Goal: Task Accomplishment & Management: Use online tool/utility

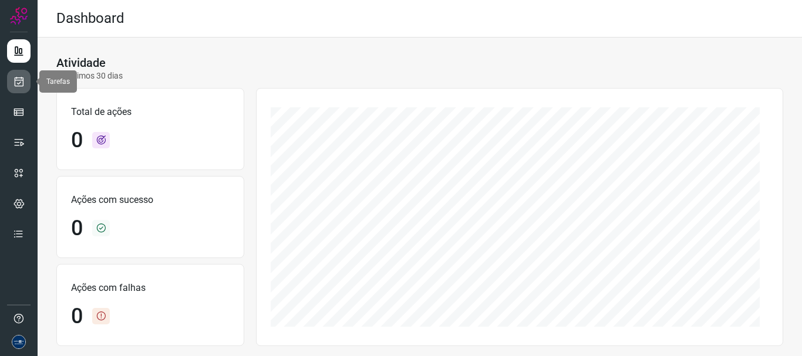
click at [15, 79] on icon at bounding box center [19, 82] width 12 height 12
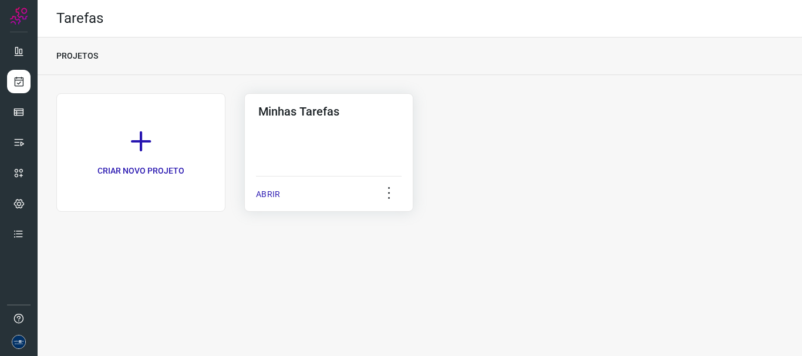
click at [261, 194] on p "ABRIR" at bounding box center [268, 194] width 24 height 12
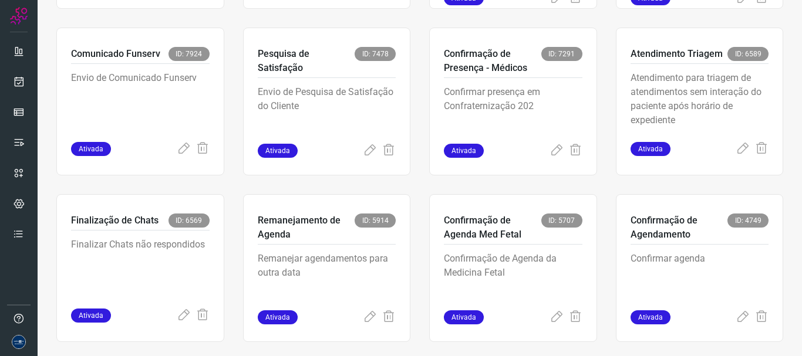
scroll to position [248, 0]
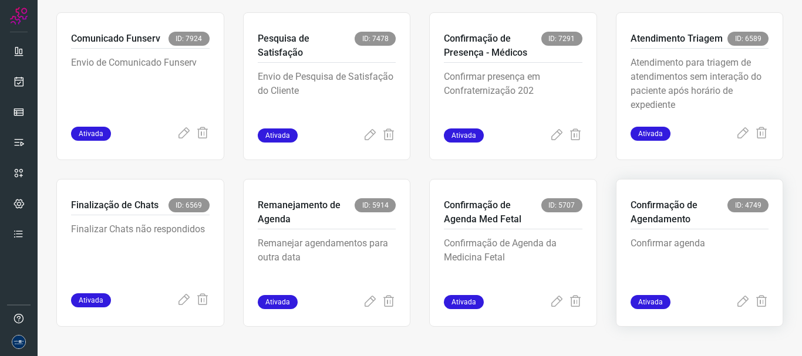
click at [729, 310] on div "Confirmação de Agendamento ID: 4749 Confirmar agenda Ativada" at bounding box center [700, 253] width 168 height 148
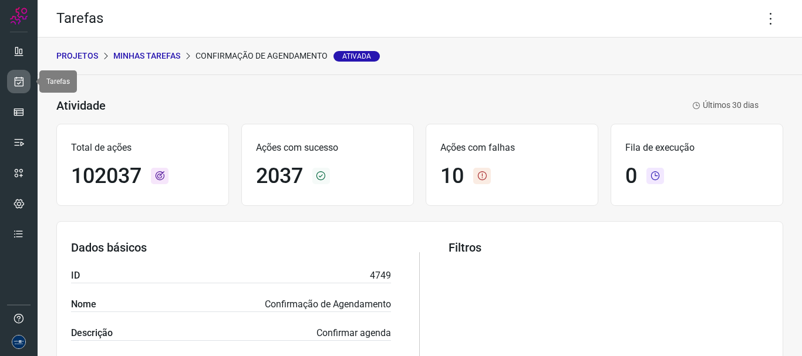
click at [21, 80] on icon at bounding box center [19, 82] width 12 height 12
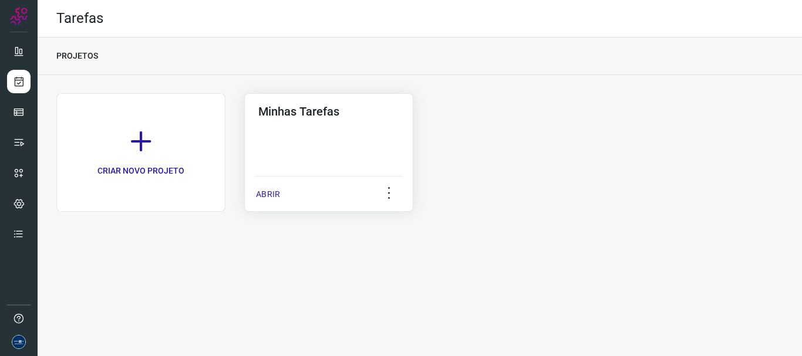
click at [270, 193] on p "ABRIR" at bounding box center [268, 194] width 24 height 12
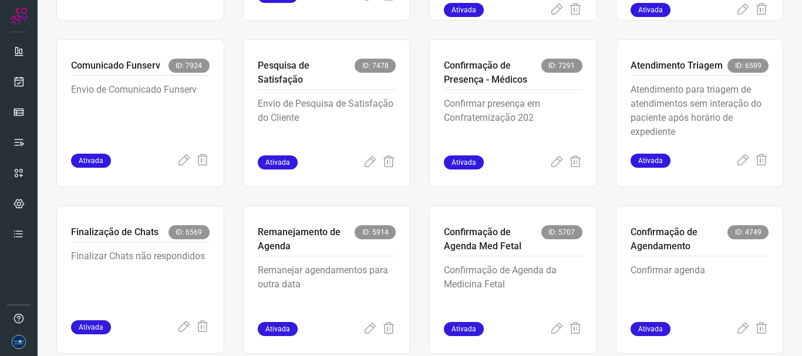
scroll to position [248, 0]
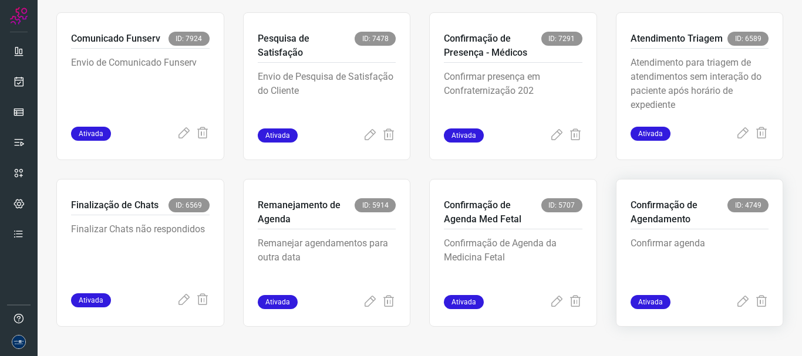
click at [726, 302] on div "Ativada" at bounding box center [700, 302] width 139 height 14
click at [736, 305] on icon at bounding box center [743, 302] width 14 height 14
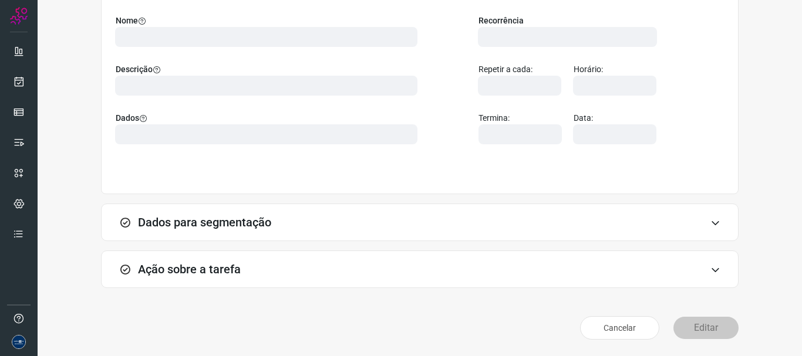
scroll to position [102, 0]
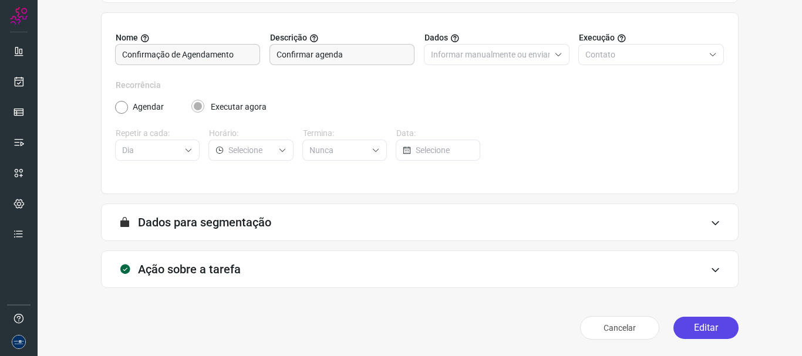
click at [684, 325] on button "Editar" at bounding box center [705, 328] width 65 height 22
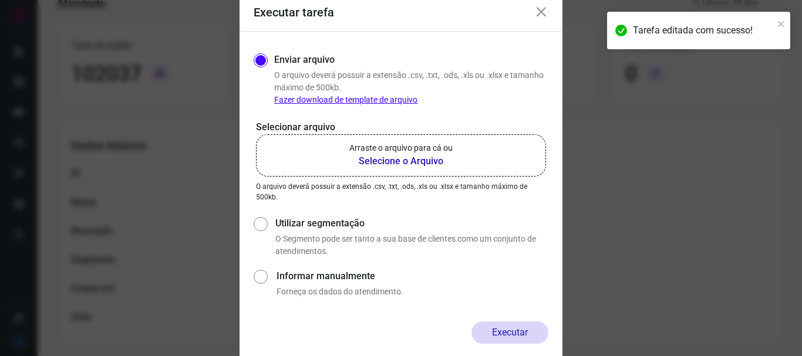
click at [402, 157] on b "Selecione o Arquivo" at bounding box center [400, 161] width 103 height 14
click at [0, 0] on input "Arraste o arquivo para cá ou Selecione o Arquivo" at bounding box center [0, 0] width 0 height 0
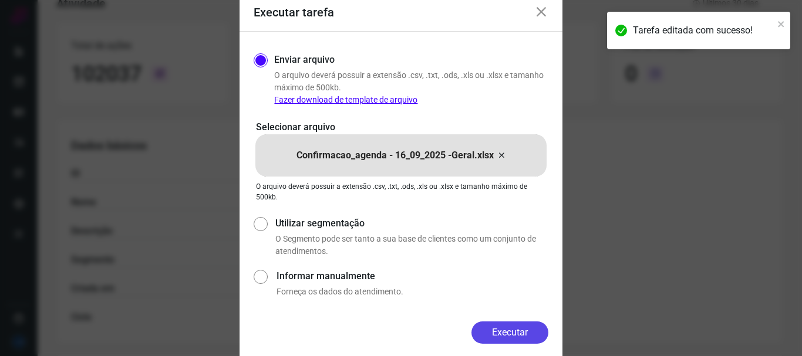
click at [502, 338] on button "Executar" at bounding box center [509, 333] width 77 height 22
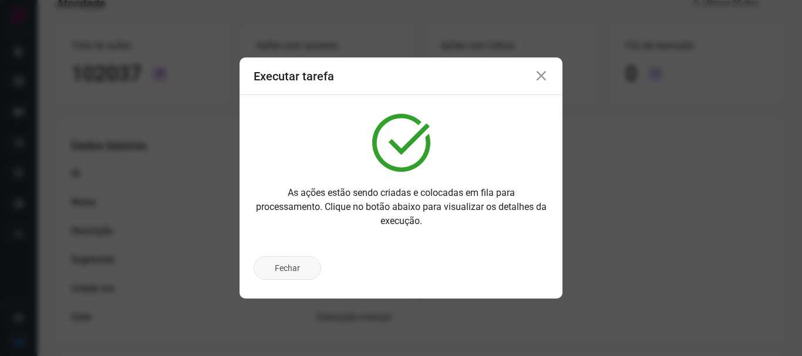
click at [295, 271] on button "Fechar" at bounding box center [288, 268] width 68 height 23
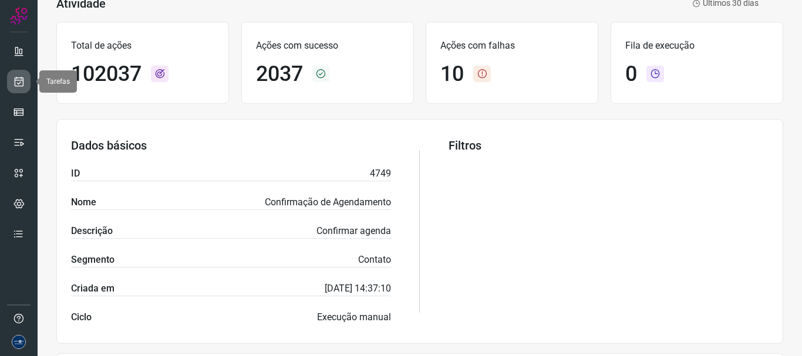
click at [19, 76] on icon at bounding box center [19, 82] width 12 height 12
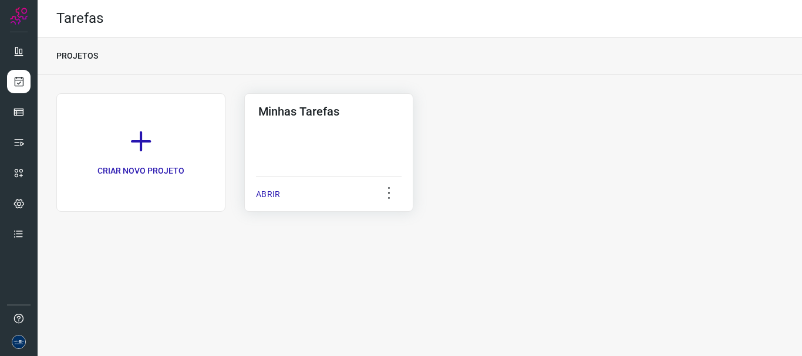
click at [275, 198] on p "ABRIR" at bounding box center [268, 194] width 24 height 12
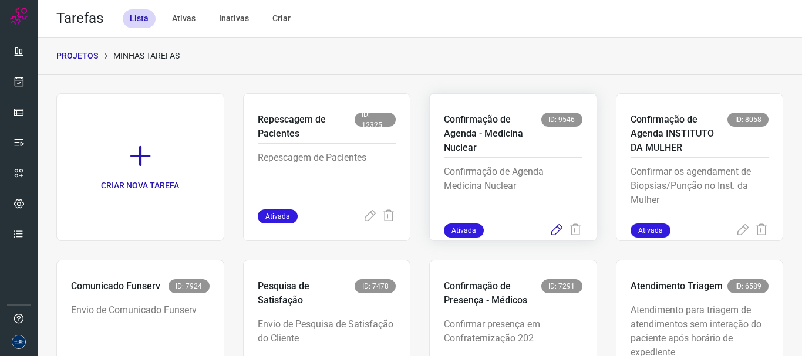
click at [550, 230] on icon at bounding box center [557, 231] width 14 height 14
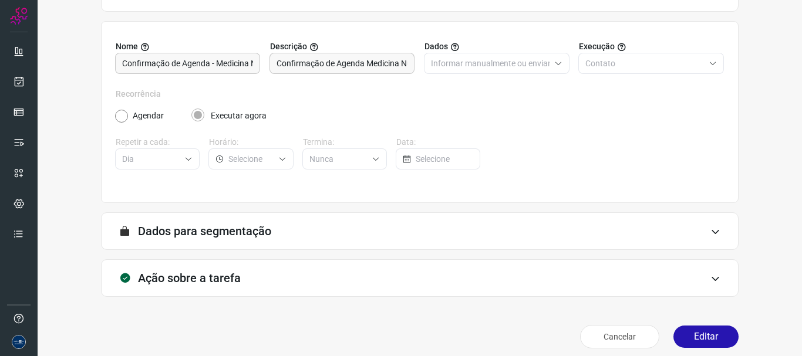
scroll to position [102, 0]
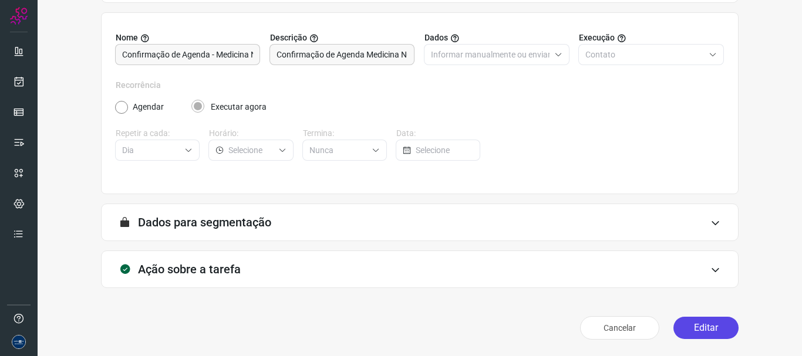
click at [692, 326] on button "Editar" at bounding box center [705, 328] width 65 height 22
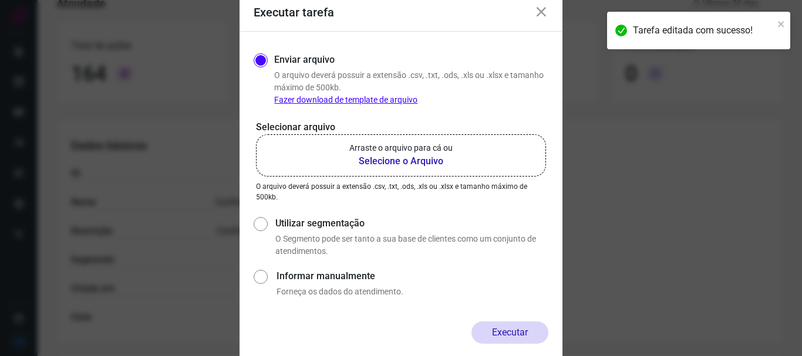
click at [351, 152] on p "Arraste o arquivo para cá ou" at bounding box center [400, 148] width 103 height 12
click at [0, 0] on input "Arraste o arquivo para cá ou Selecione o Arquivo" at bounding box center [0, 0] width 0 height 0
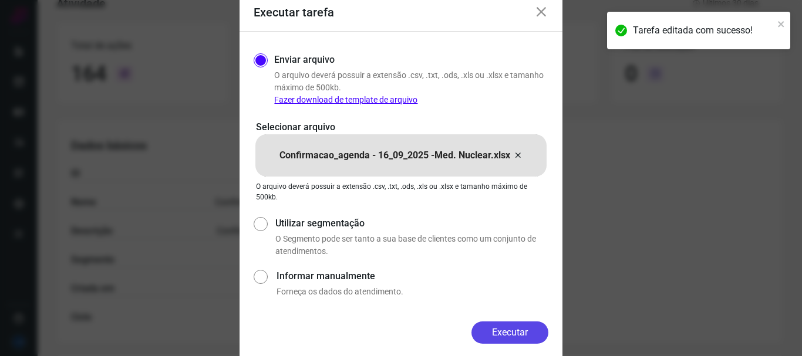
click at [508, 329] on button "Executar" at bounding box center [509, 333] width 77 height 22
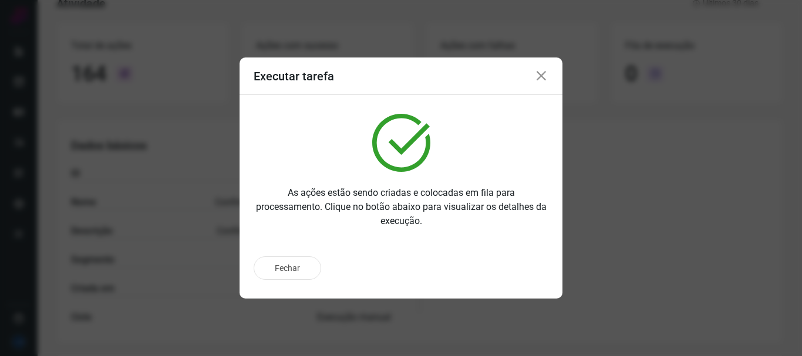
click at [543, 73] on icon at bounding box center [541, 76] width 14 height 14
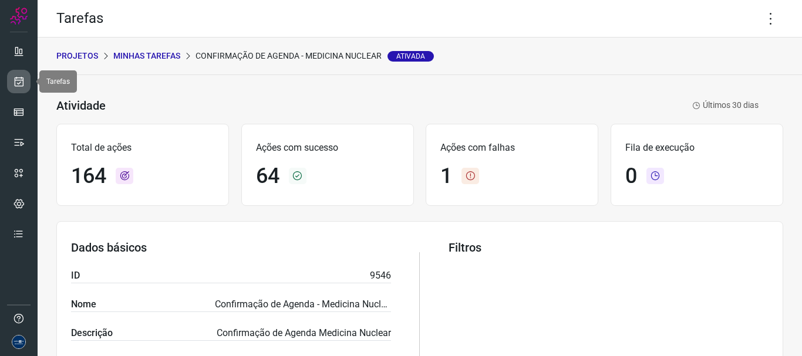
click at [15, 79] on icon at bounding box center [19, 82] width 12 height 12
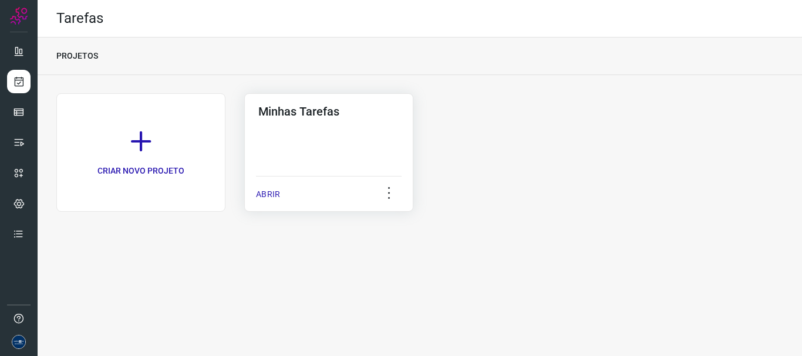
click at [267, 197] on p "ABRIR" at bounding box center [268, 194] width 24 height 12
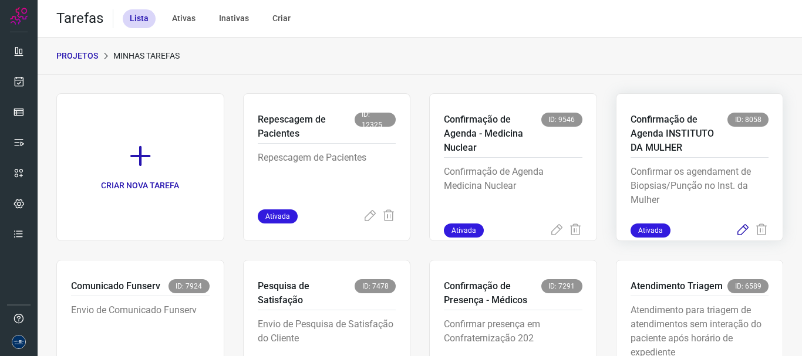
click at [736, 231] on icon at bounding box center [743, 231] width 14 height 14
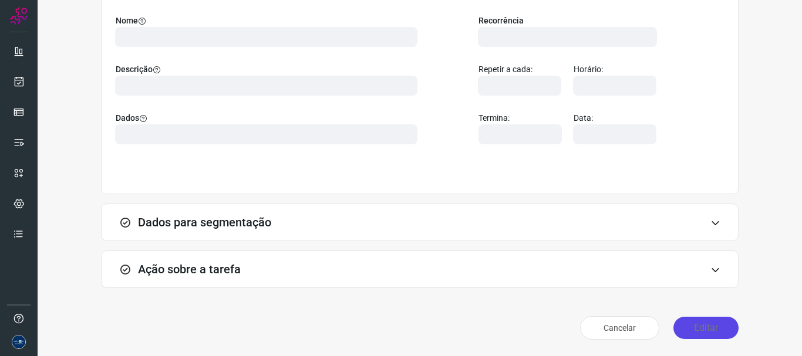
scroll to position [102, 0]
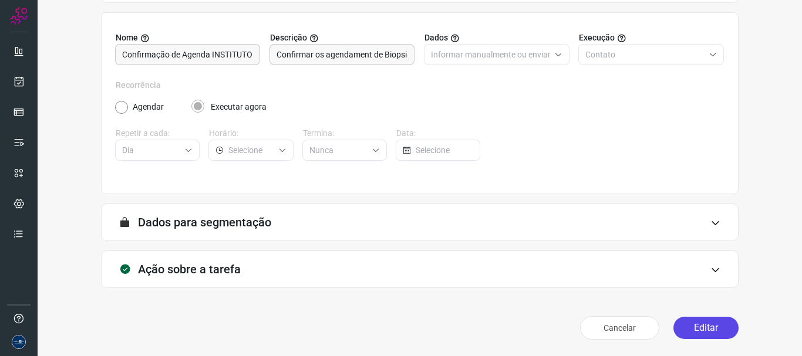
click at [698, 324] on button "Editar" at bounding box center [705, 328] width 65 height 22
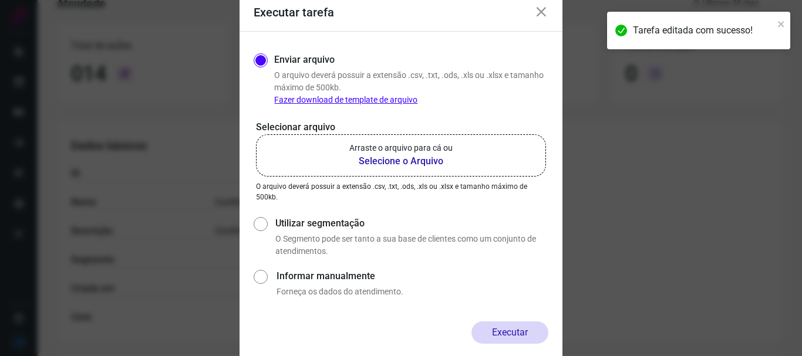
click at [393, 161] on b "Selecione o Arquivo" at bounding box center [400, 161] width 103 height 14
click at [0, 0] on input "Arraste o arquivo para cá ou Selecione o Arquivo" at bounding box center [0, 0] width 0 height 0
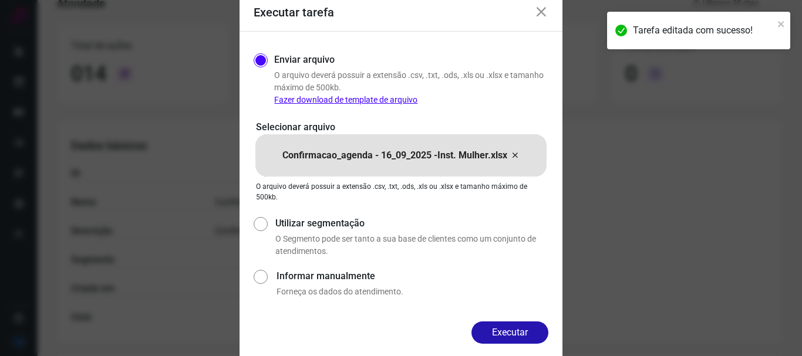
drag, startPoint x: 511, startPoint y: 332, endPoint x: 507, endPoint y: 314, distance: 19.2
click at [511, 332] on button "Executar" at bounding box center [509, 333] width 77 height 22
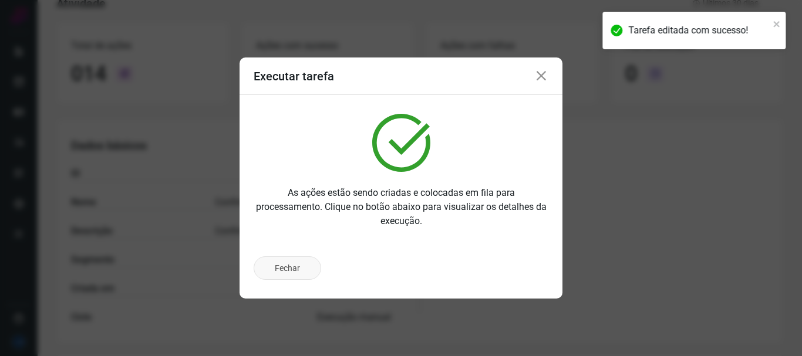
click at [295, 268] on button "Fechar" at bounding box center [288, 268] width 68 height 23
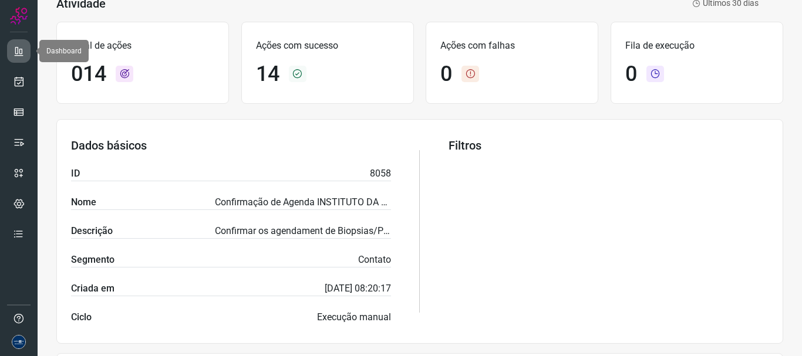
click at [21, 56] on icon at bounding box center [19, 51] width 12 height 12
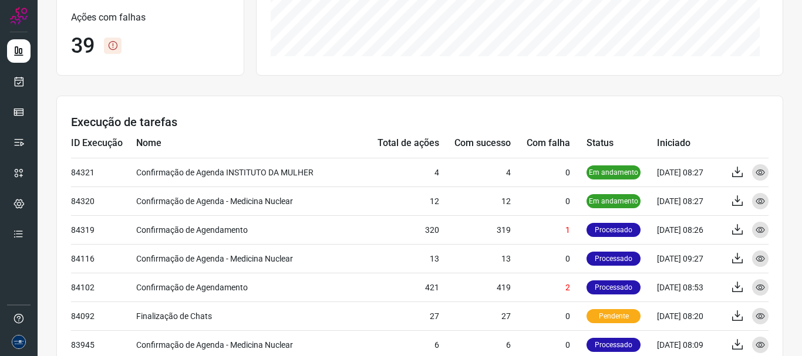
scroll to position [278, 0]
